Goal: Transaction & Acquisition: Purchase product/service

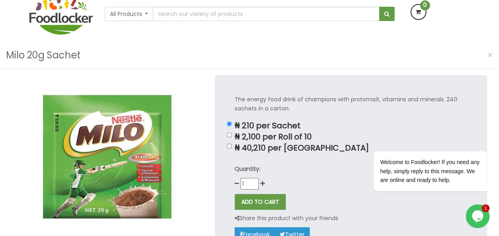
scroll to position [79, 0]
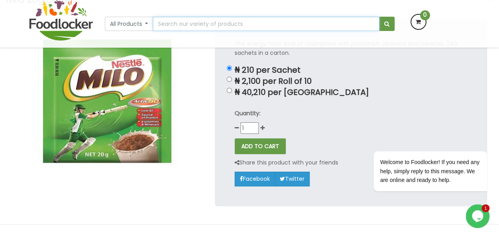
click at [240, 25] on input "text" at bounding box center [266, 24] width 226 height 14
type input "peak milk 20g"
click at [379, 17] on button "submit" at bounding box center [386, 24] width 15 height 14
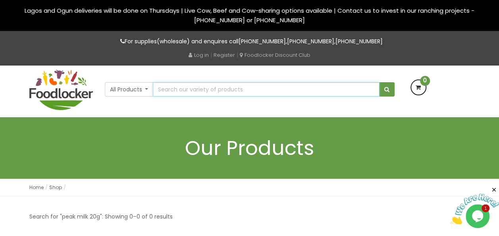
click at [233, 86] on input "text" at bounding box center [266, 89] width 226 height 14
type input "Peak Sachet Milk 14g"
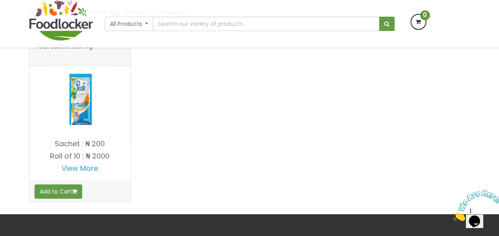
scroll to position [159, 0]
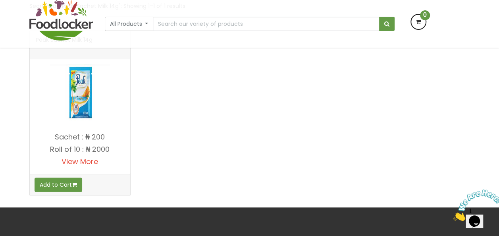
click at [88, 163] on link "View More" at bounding box center [79, 161] width 36 height 10
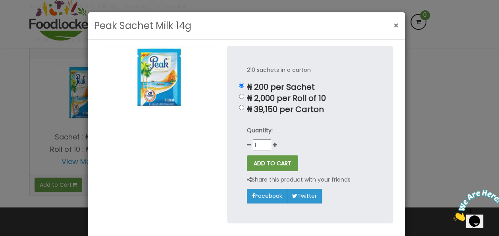
click at [393, 25] on span "×" at bounding box center [396, 26] width 6 height 12
